Goal: Task Accomplishment & Management: Complete application form

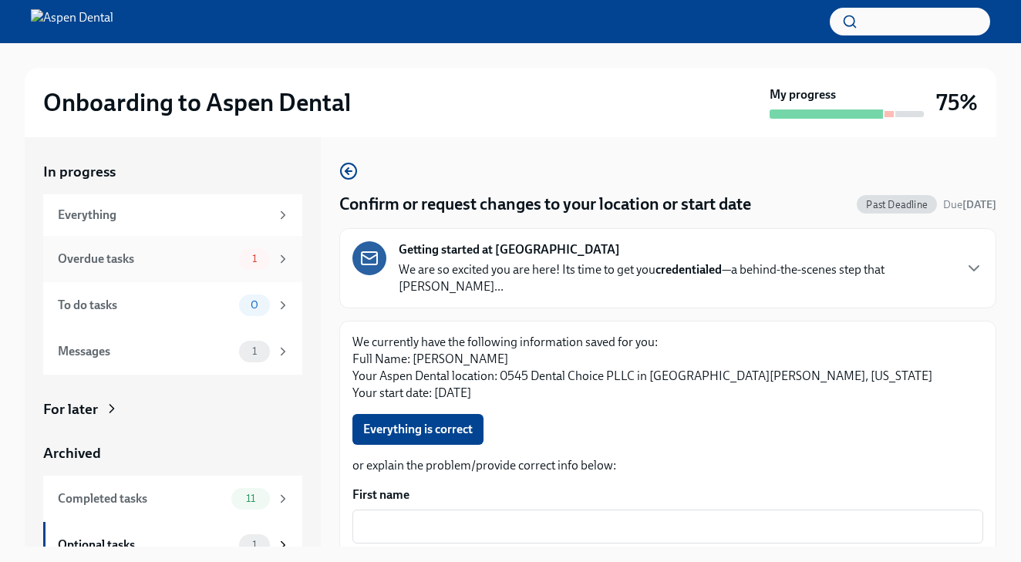
click at [140, 262] on div "Overdue tasks" at bounding box center [145, 259] width 175 height 17
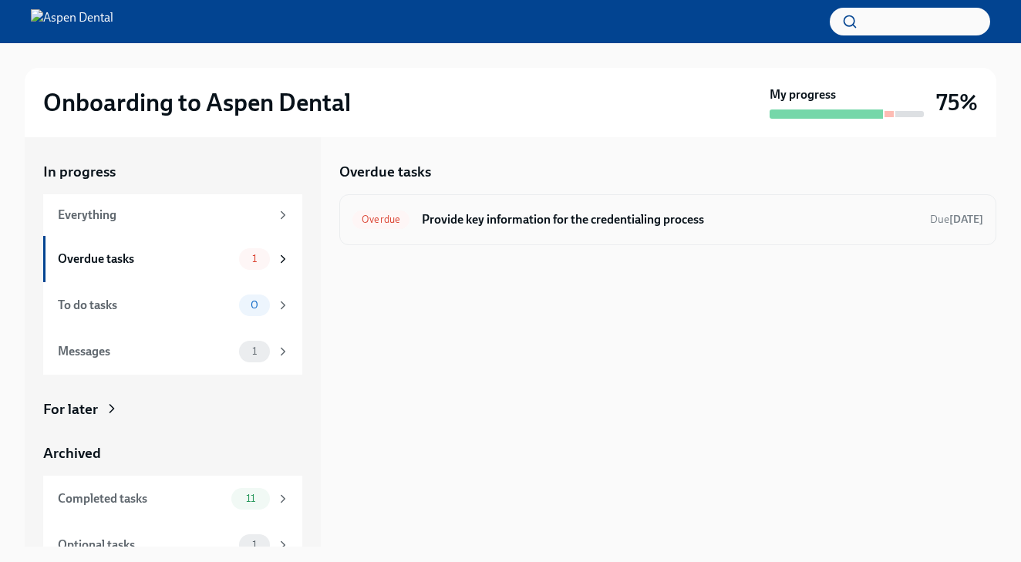
click at [584, 223] on h6 "Provide key information for the credentialing process" at bounding box center [670, 219] width 496 height 17
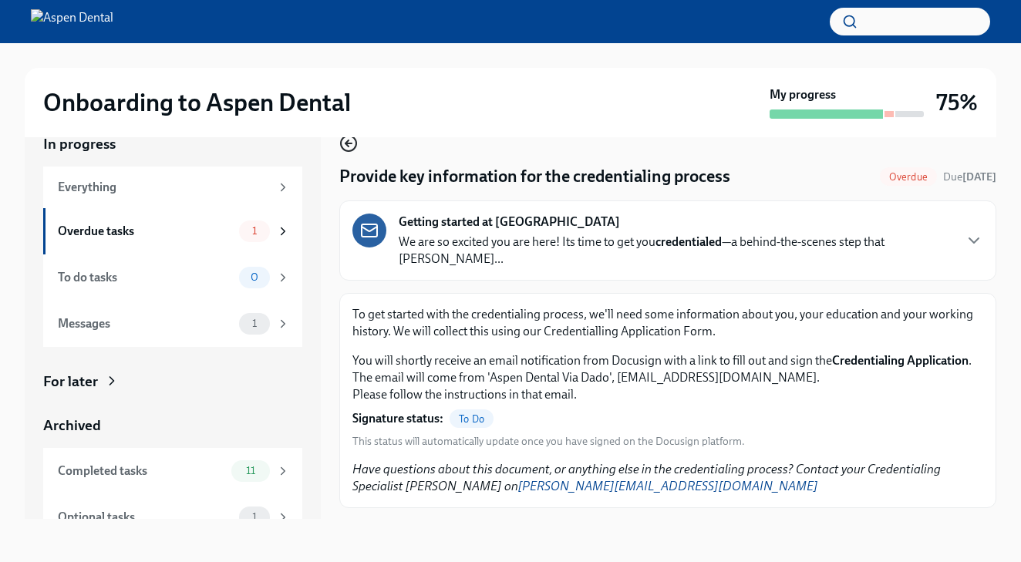
click at [348, 139] on icon "button" at bounding box center [348, 143] width 19 height 19
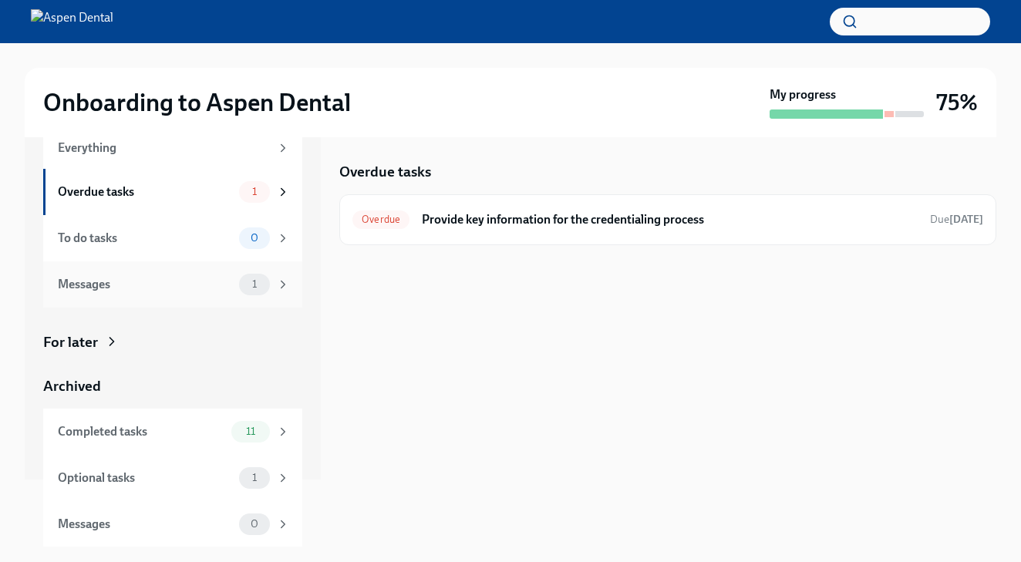
scroll to position [66, 0]
click at [130, 463] on div "Optional tasks 1" at bounding box center [172, 479] width 259 height 46
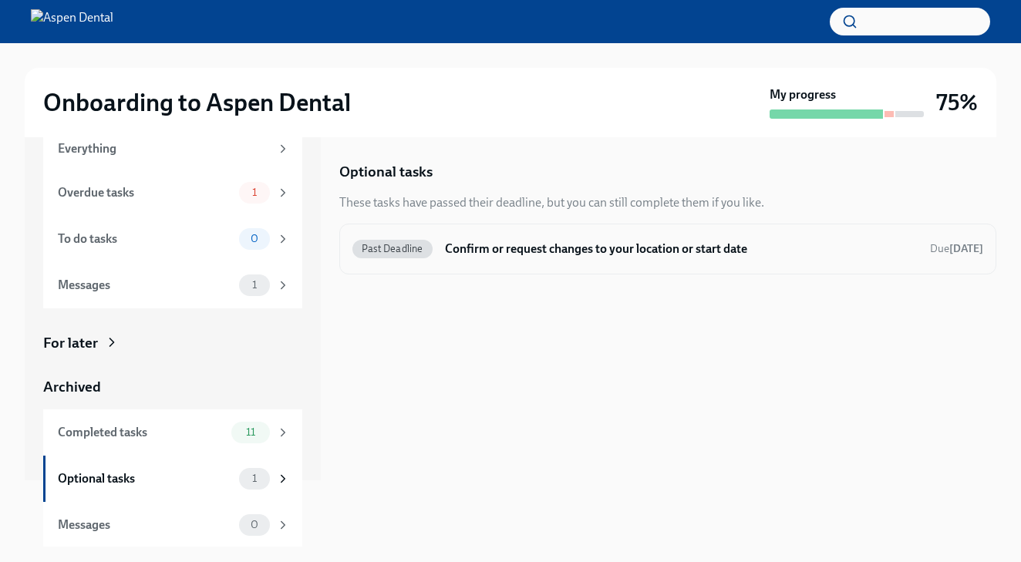
click at [547, 250] on h6 "Confirm or request changes to your location or start date" at bounding box center [681, 249] width 473 height 17
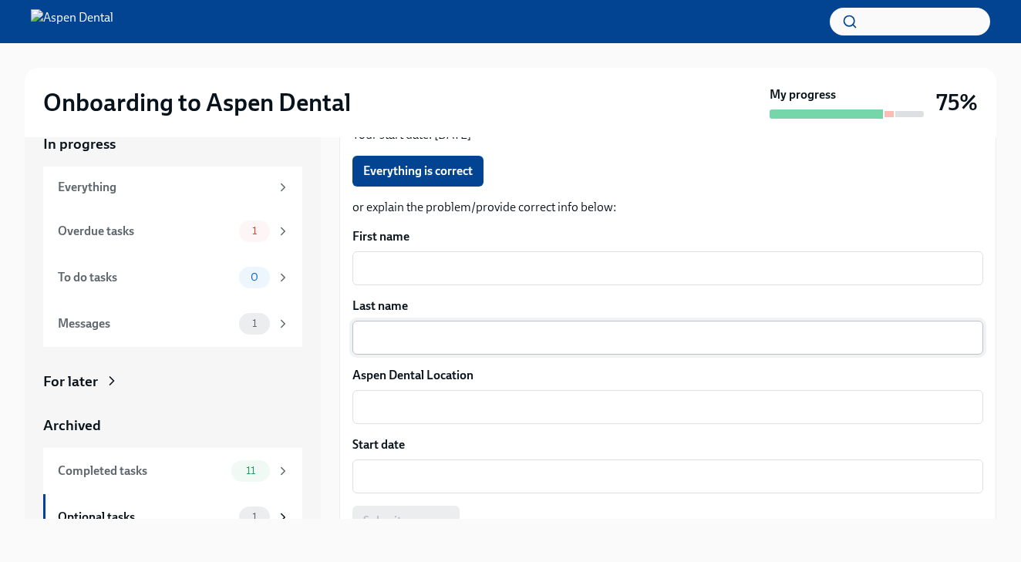
scroll to position [229, 0]
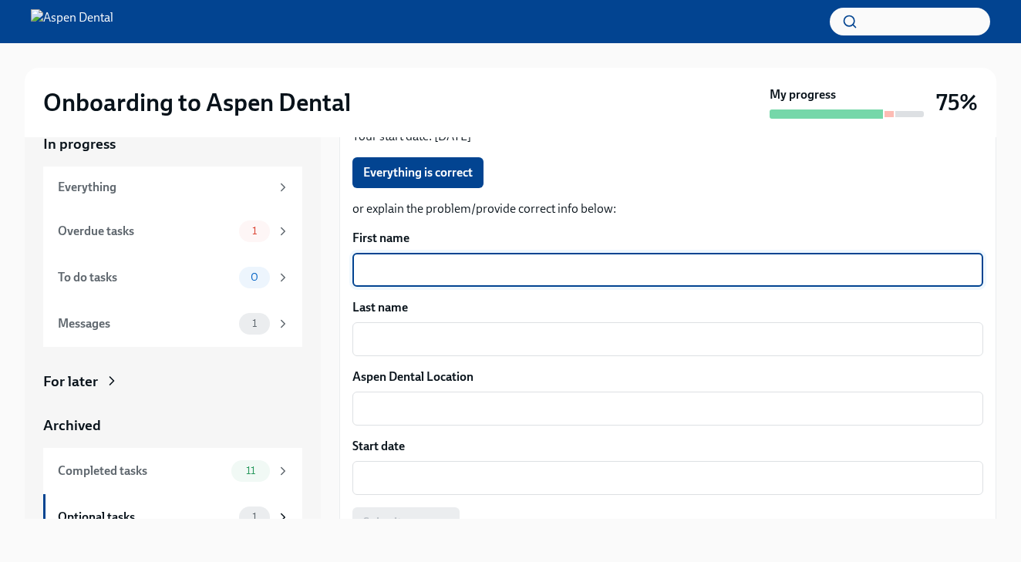
click at [522, 261] on textarea "First name" at bounding box center [668, 270] width 612 height 19
type textarea "[PERSON_NAME]"
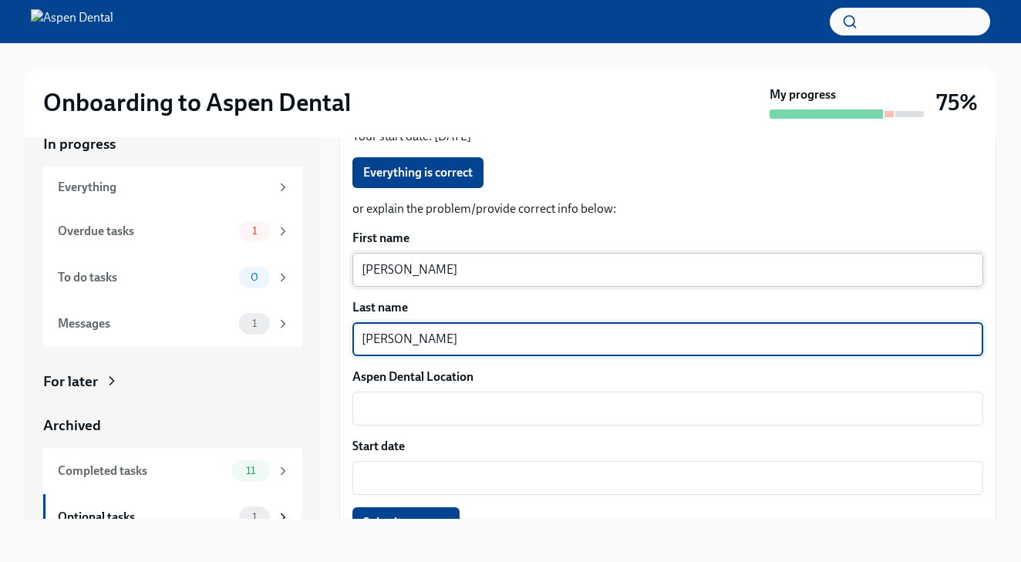
type textarea "[PERSON_NAME]"
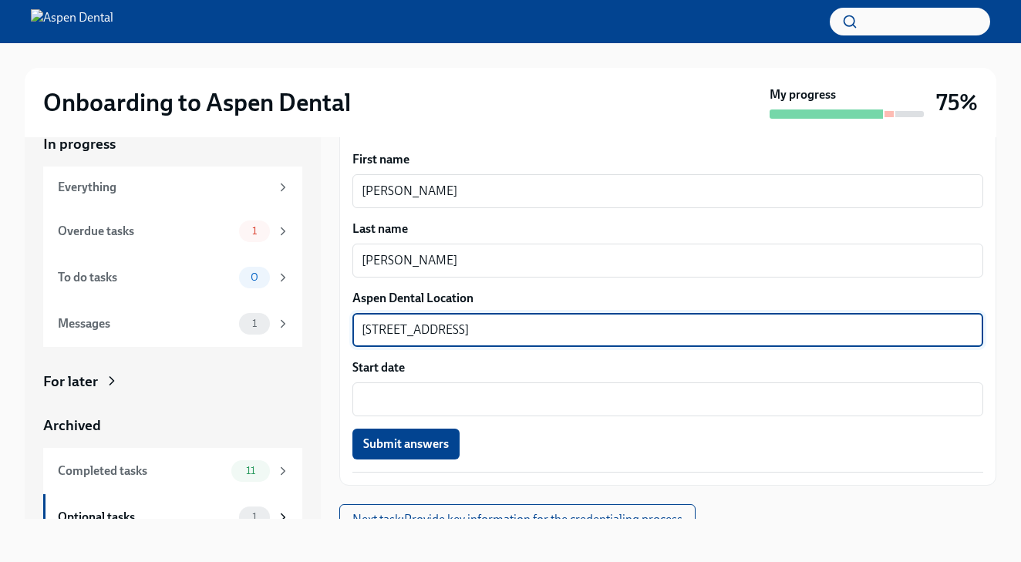
scroll to position [307, 0]
type textarea "[STREET_ADDRESS]"
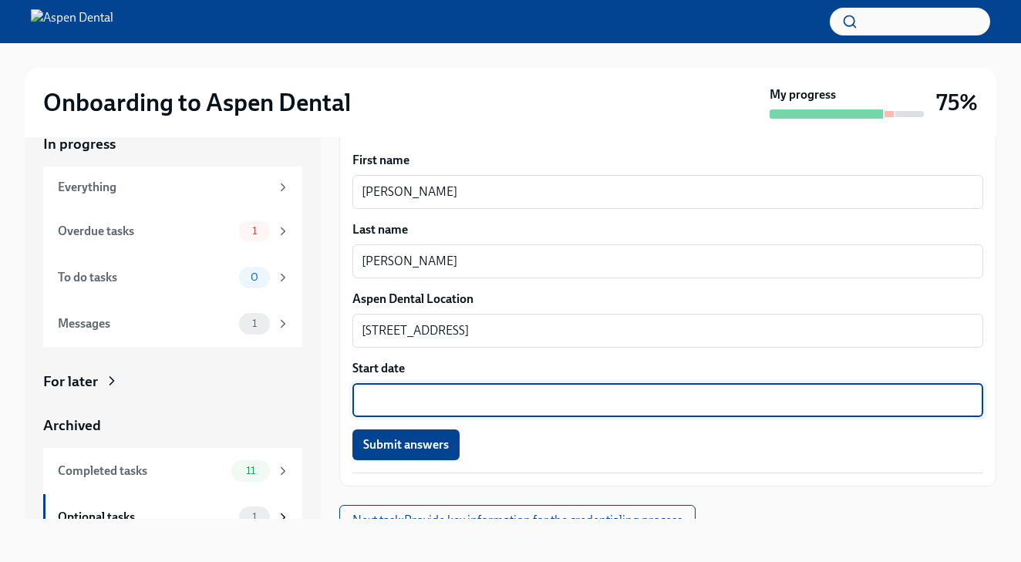
click at [447, 391] on textarea "Start date" at bounding box center [668, 400] width 612 height 19
type textarea "d"
type textarea "[DATE]"
click at [416, 436] on button "Submit answers" at bounding box center [405, 444] width 107 height 31
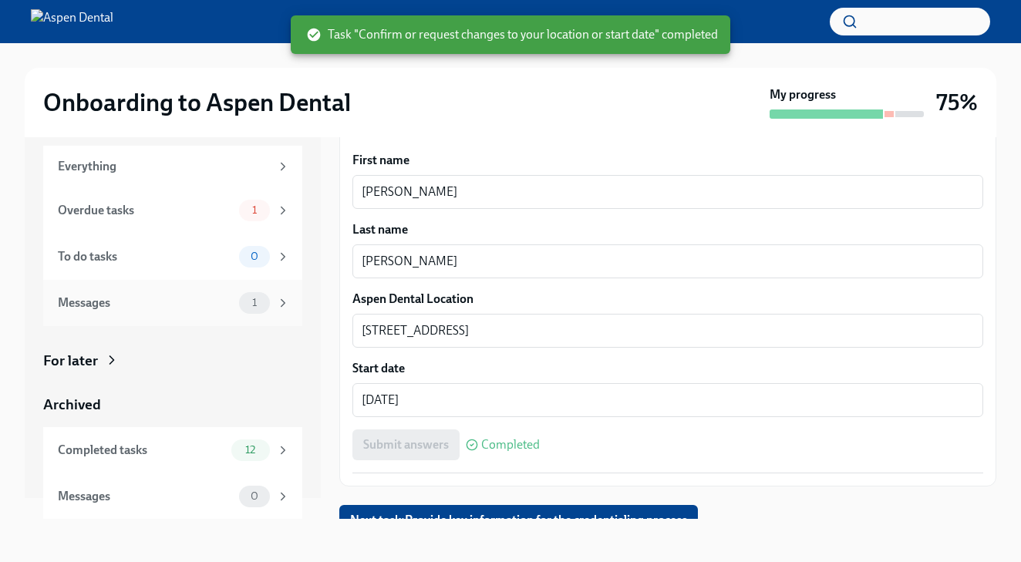
scroll to position [20, 0]
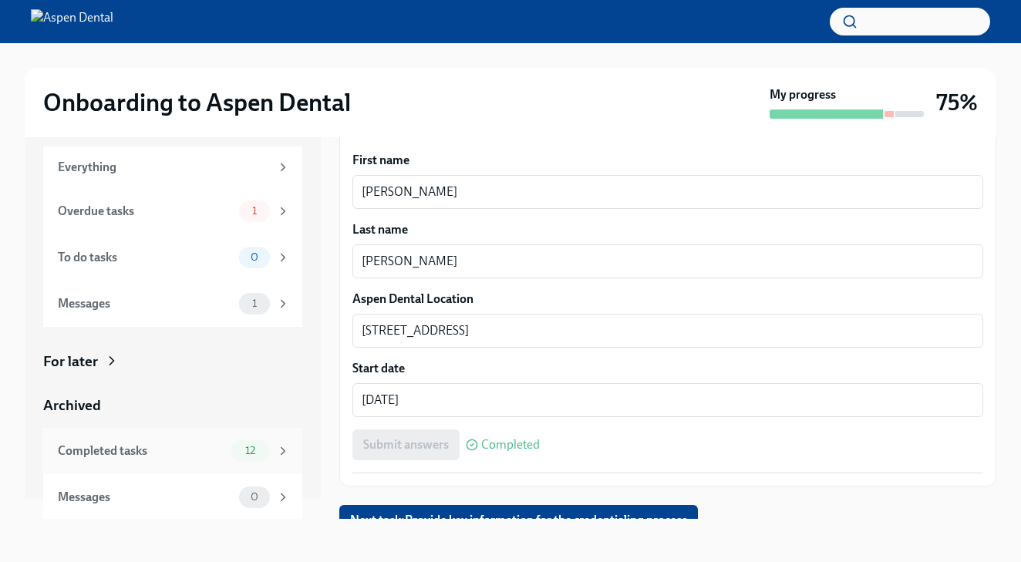
click at [120, 440] on div "Completed tasks 12" at bounding box center [174, 451] width 232 height 22
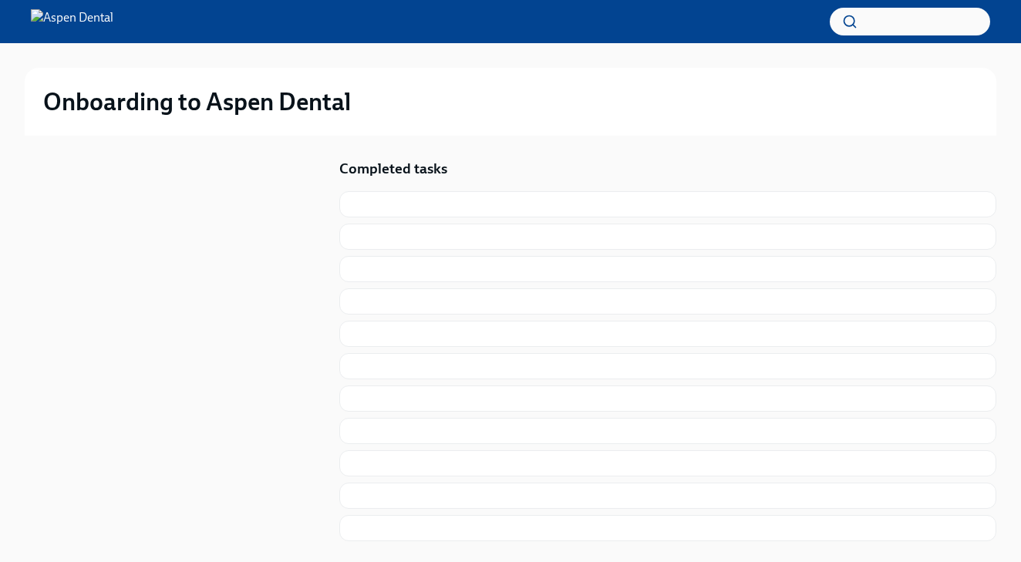
scroll to position [2, 0]
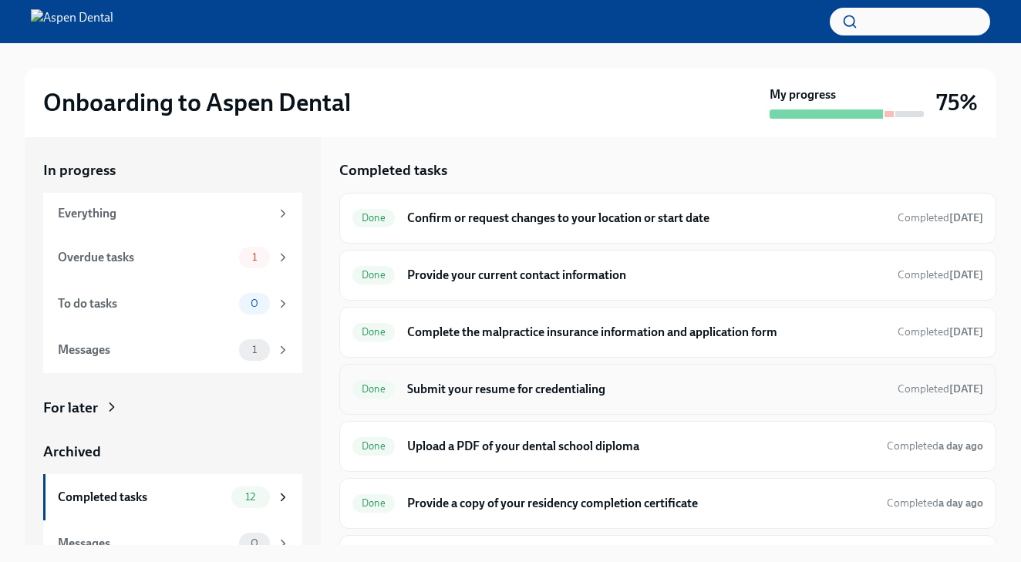
click at [480, 391] on h6 "Submit your resume for credentialing" at bounding box center [646, 389] width 478 height 17
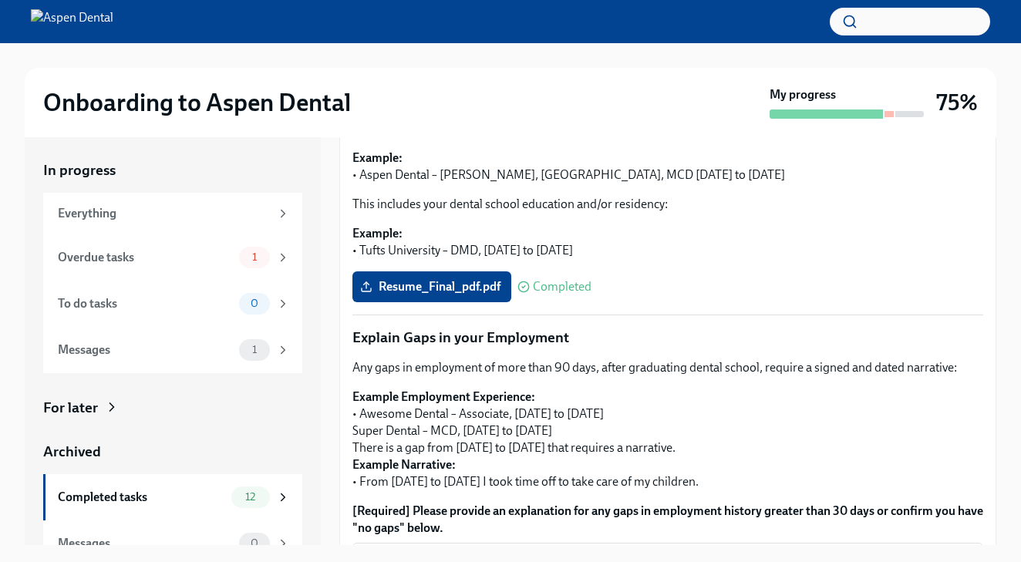
scroll to position [351, 0]
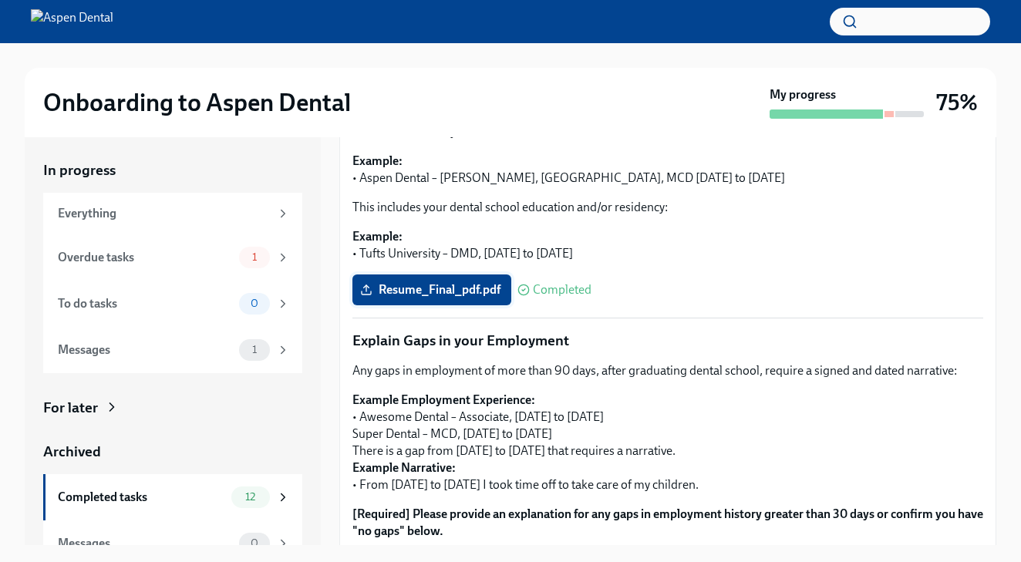
click at [483, 282] on span "Resume_Final_pdf.pdf" at bounding box center [431, 289] width 137 height 15
click at [0, 0] on input "Resume_Final_pdf.pdf" at bounding box center [0, 0] width 0 height 0
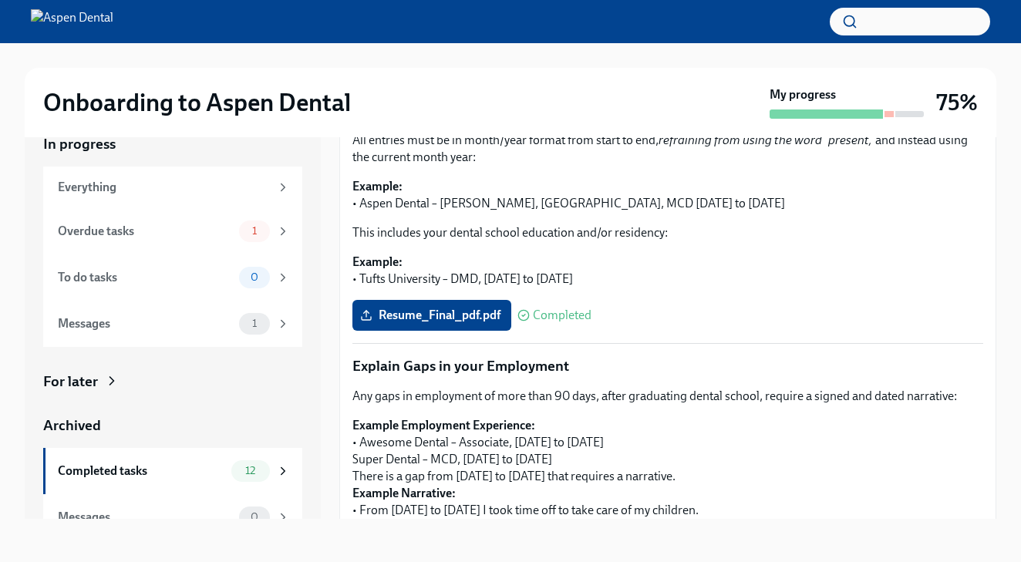
scroll to position [294, 0]
